Goal: Use online tool/utility: Utilize a website feature to perform a specific function

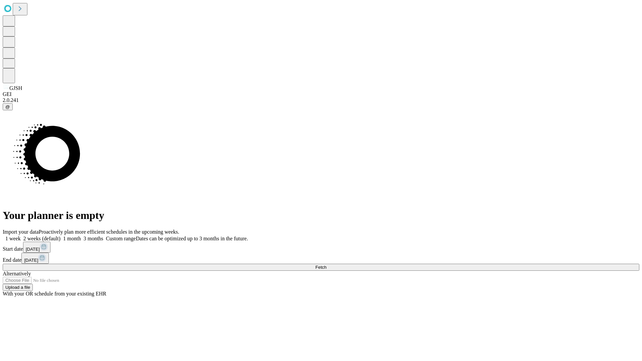
click at [326, 265] on span "Fetch" at bounding box center [320, 267] width 11 height 5
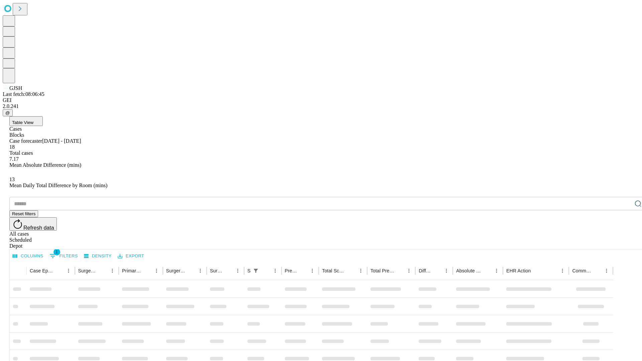
click at [33, 120] on span "Table View" at bounding box center [22, 122] width 21 height 5
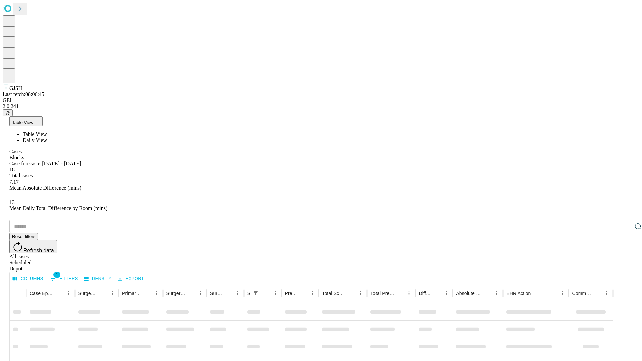
click at [47, 137] on span "Daily View" at bounding box center [35, 140] width 24 height 6
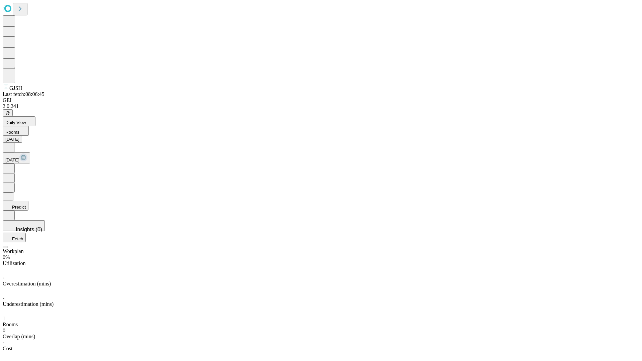
click at [28, 201] on button "Predict" at bounding box center [16, 206] width 26 height 10
